Goal: Communication & Community: Participate in discussion

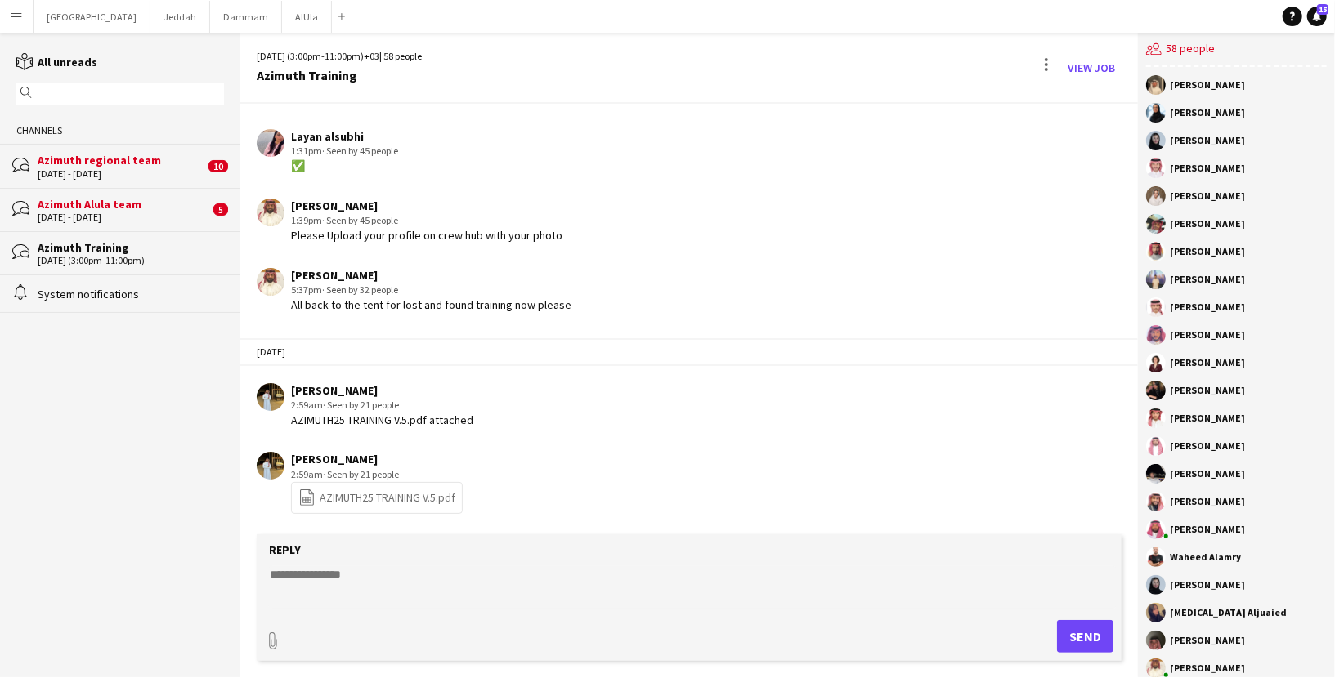
scroll to position [2511, 0]
click at [1045, 65] on div at bounding box center [1046, 68] width 20 height 26
click at [1059, 93] on app-icon "Delete" at bounding box center [1056, 100] width 12 height 14
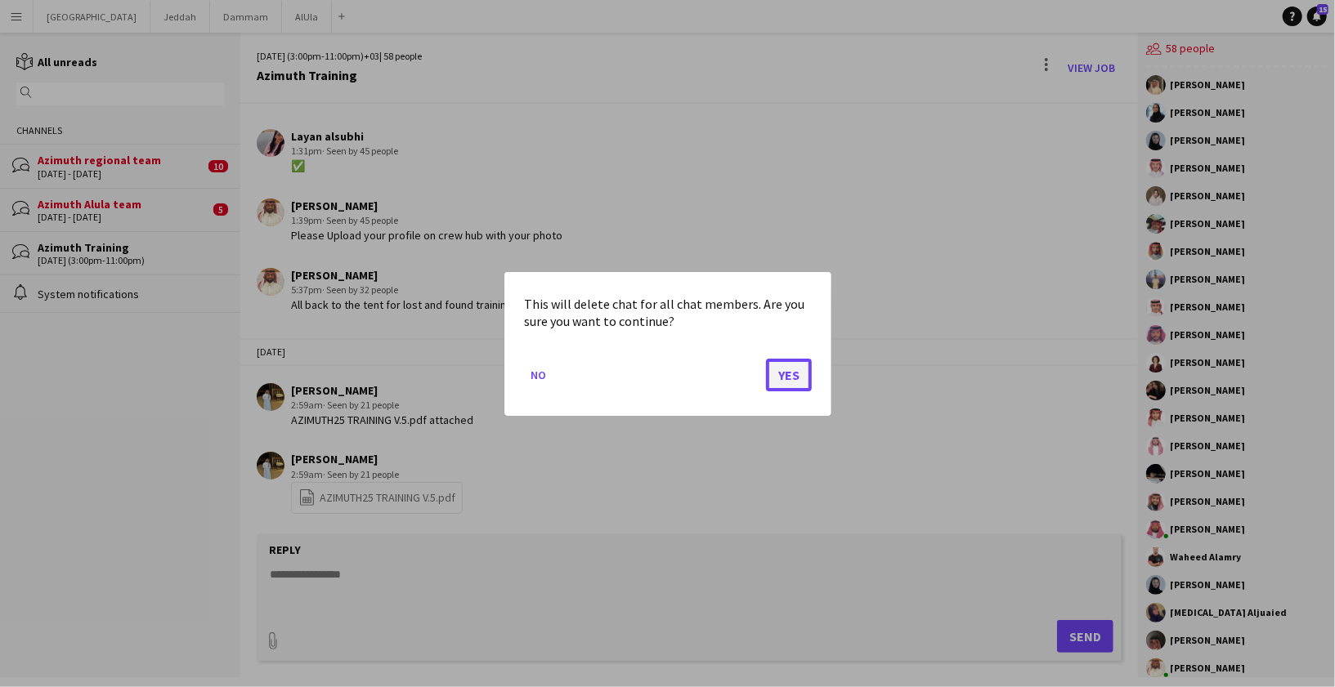
click at [779, 371] on button "Yes" at bounding box center [789, 374] width 46 height 33
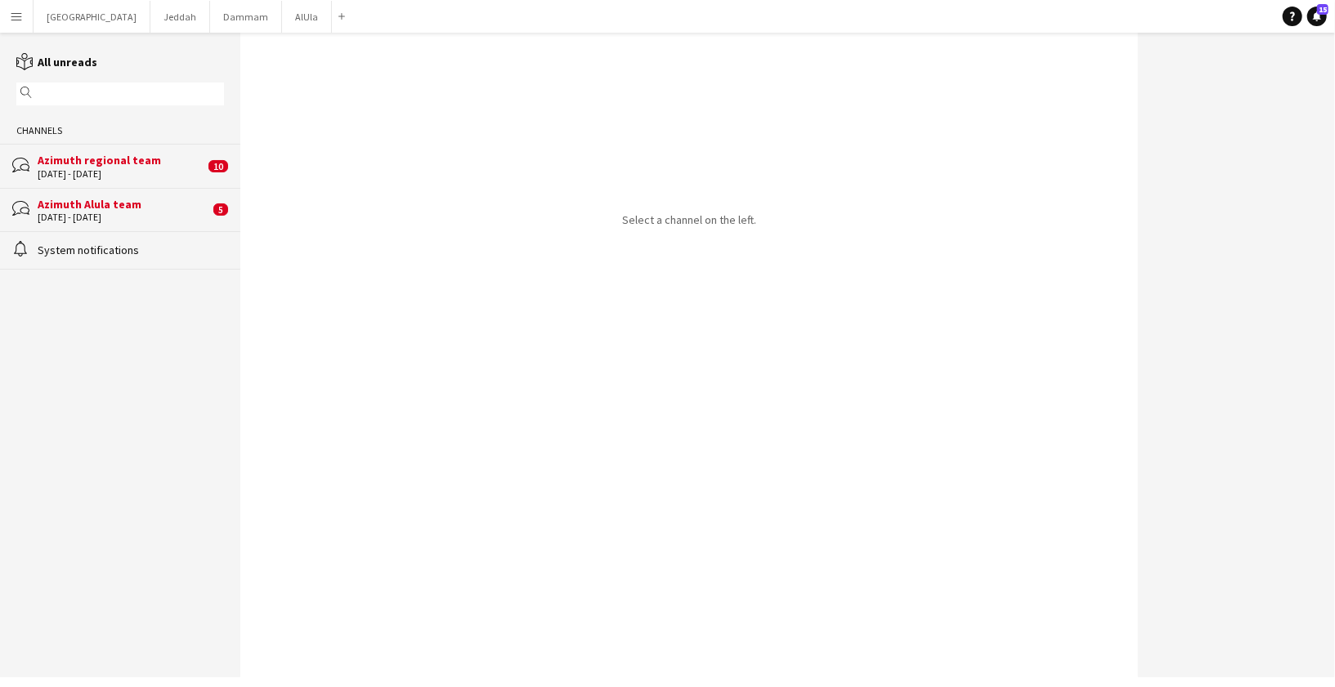
click at [162, 170] on div "[DATE] - [DATE]" at bounding box center [121, 173] width 167 height 11
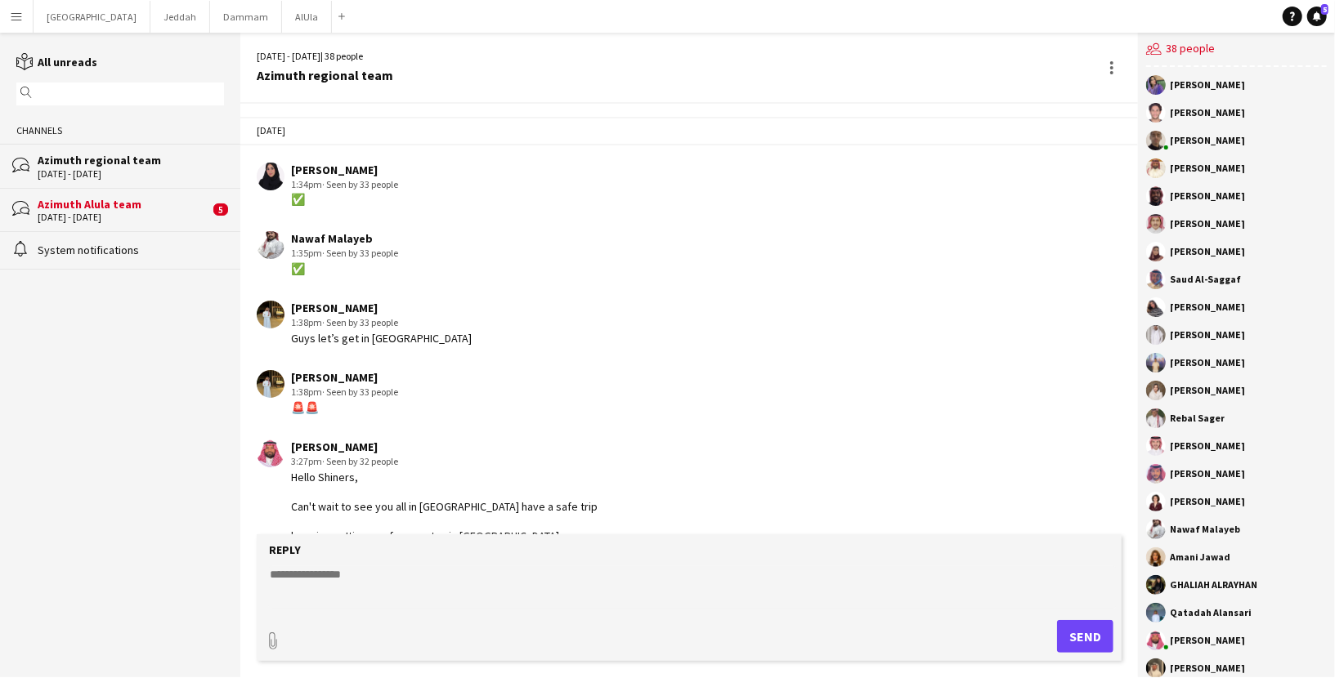
scroll to position [2098, 0]
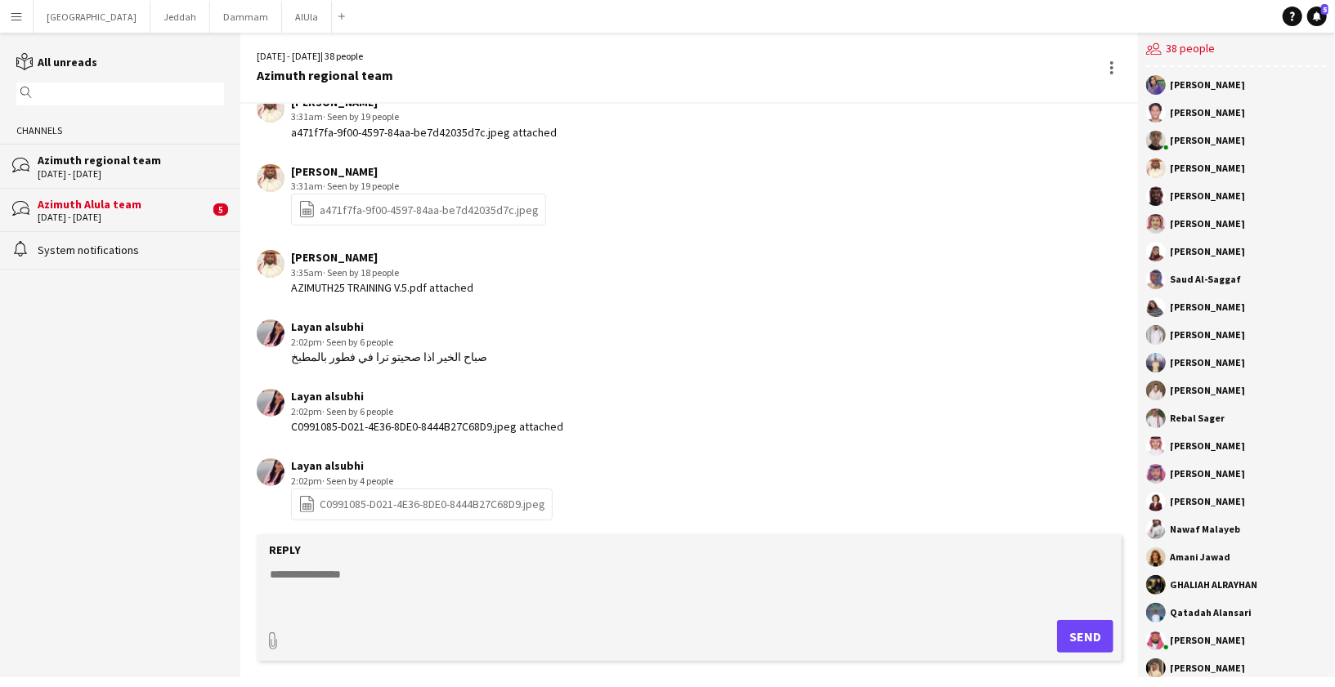
click at [175, 217] on div "[DATE] - [DATE]" at bounding box center [124, 217] width 172 height 11
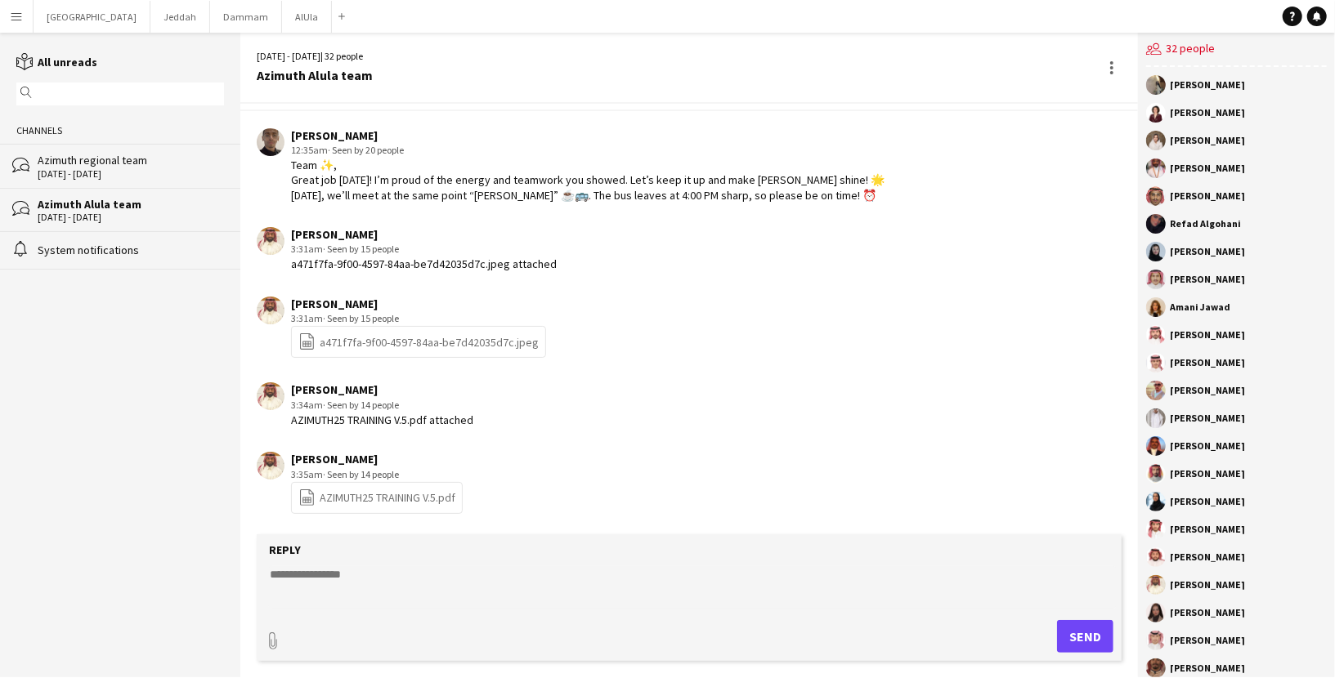
scroll to position [1923, 0]
click at [340, 576] on textarea at bounding box center [692, 587] width 848 height 43
type textarea "*"
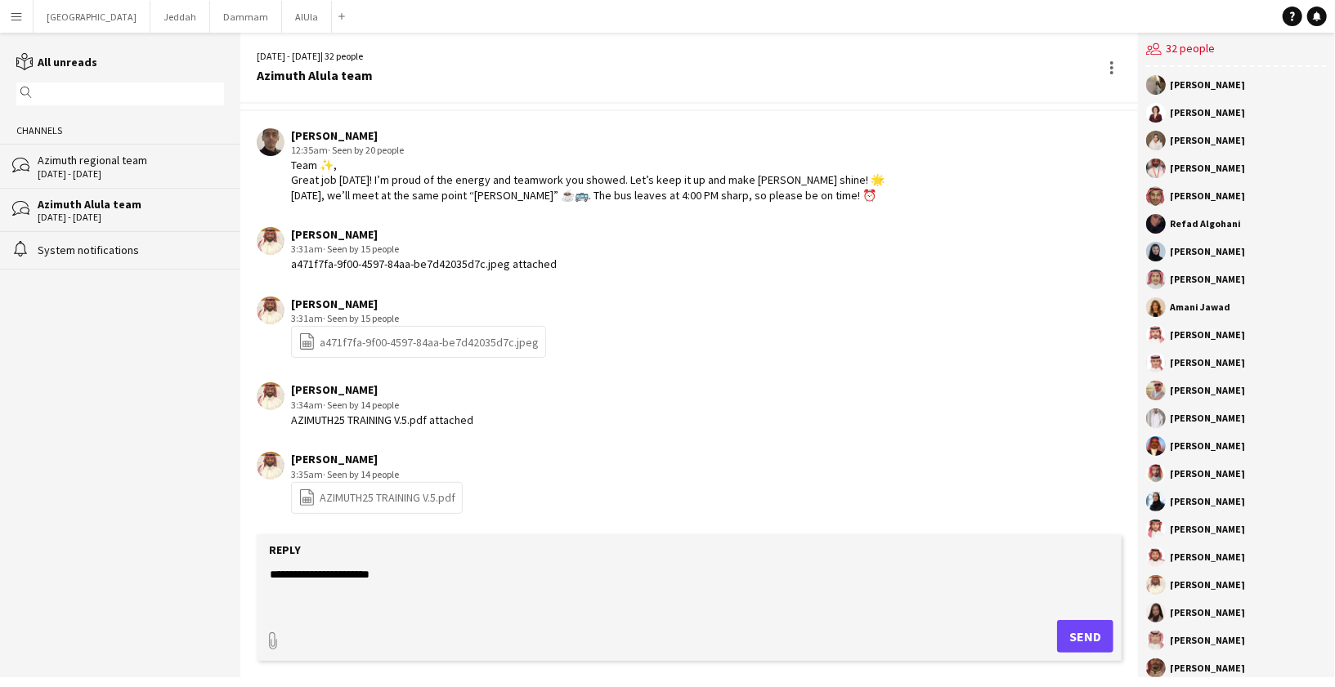
type textarea "**********"
click at [128, 164] on div "Azimuth regional team" at bounding box center [124, 160] width 172 height 15
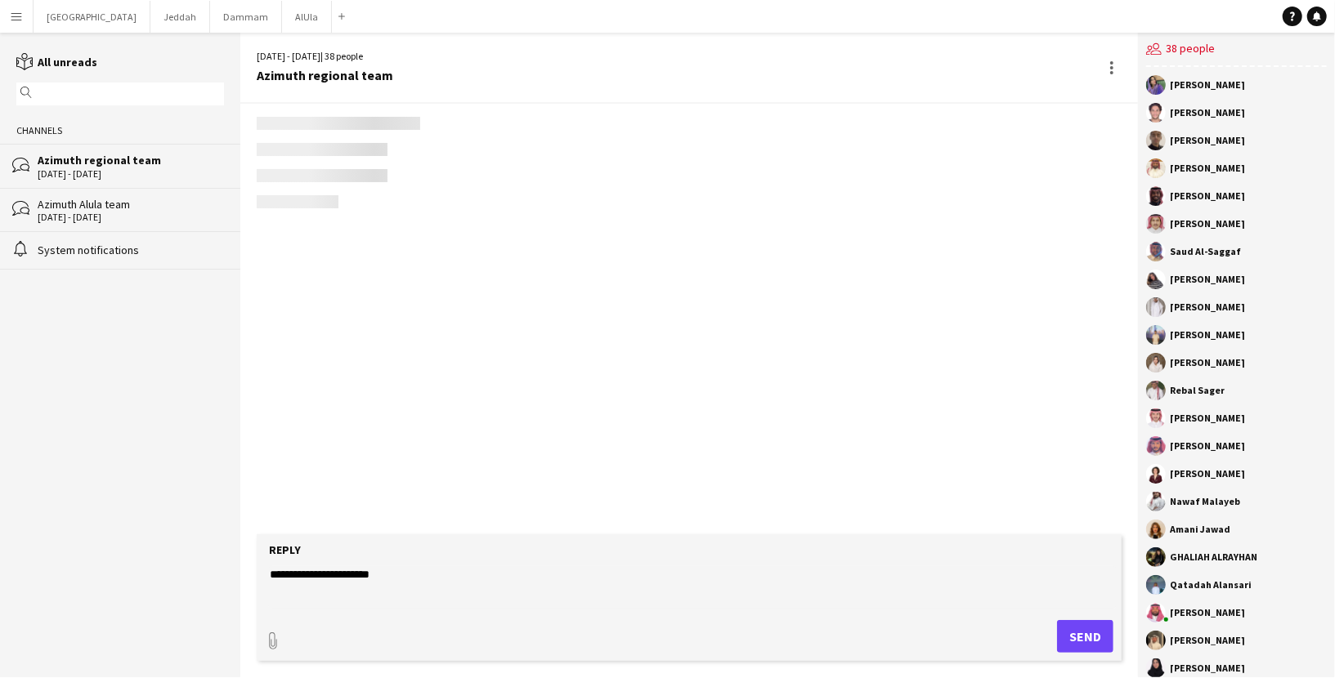
scroll to position [2098, 0]
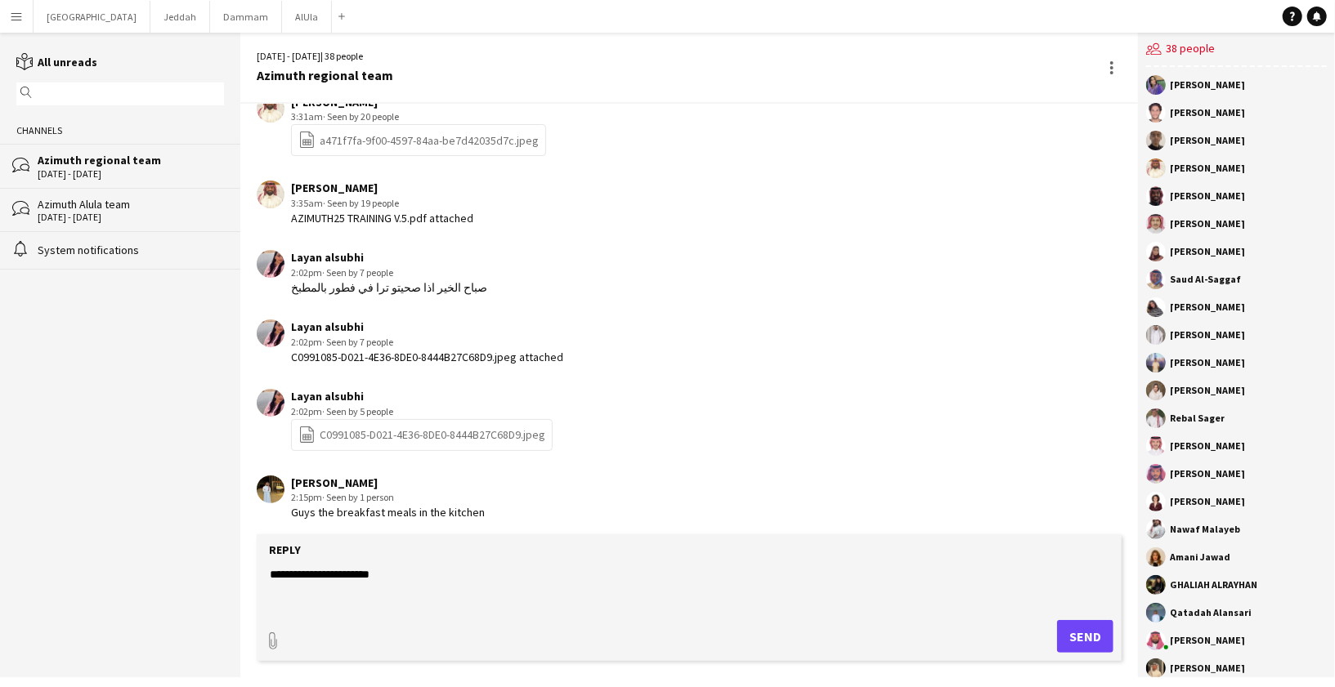
click at [374, 575] on textarea "**********" at bounding box center [692, 587] width 848 height 43
click at [120, 204] on div "Azimuth Alula team" at bounding box center [131, 204] width 186 height 15
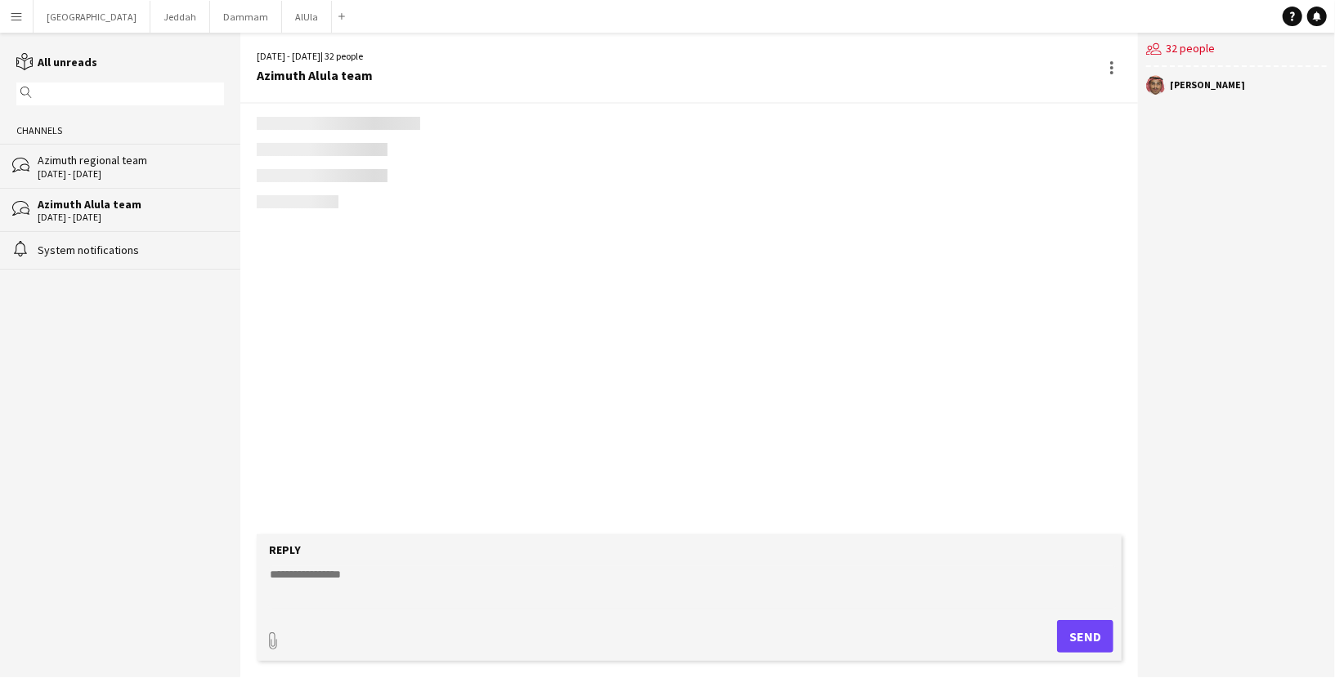
scroll to position [1923, 0]
